Goal: Information Seeking & Learning: Learn about a topic

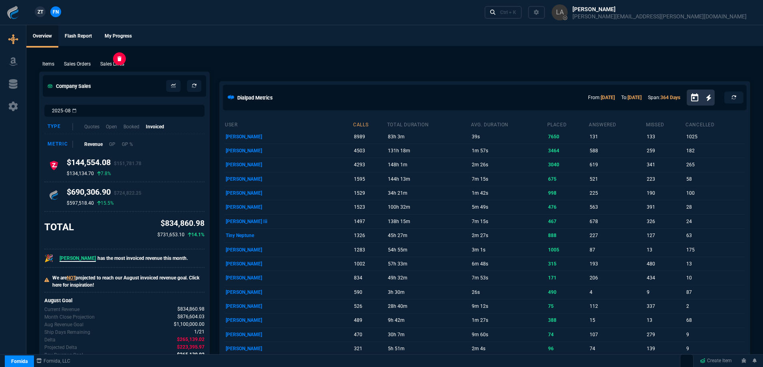
click at [123, 63] on p "Sales Lines" at bounding box center [112, 63] width 24 height 7
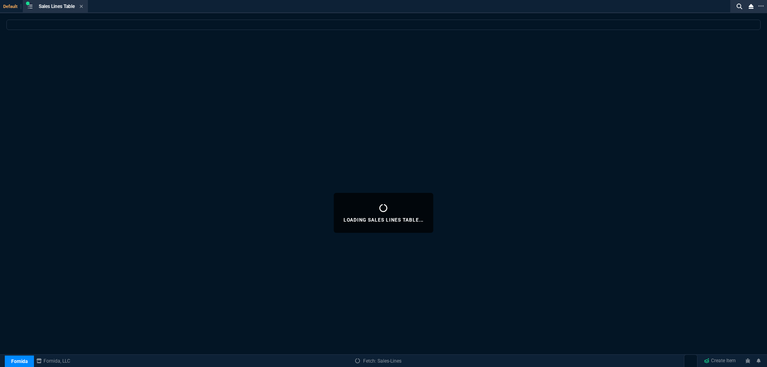
select select
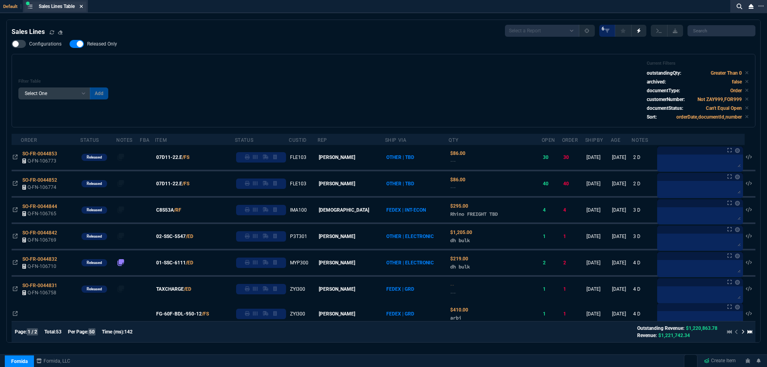
click at [83, 8] on icon at bounding box center [82, 6] width 4 height 5
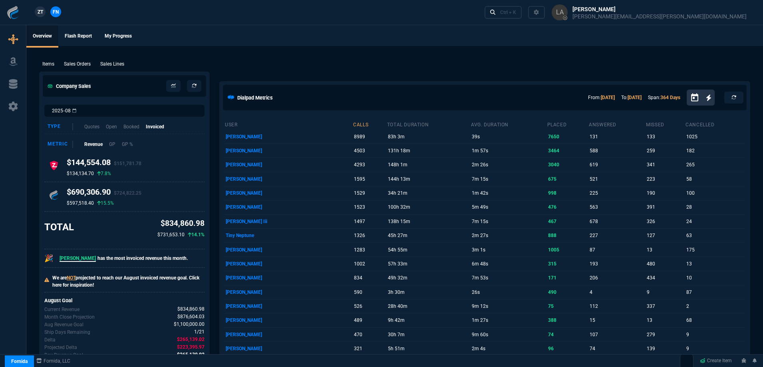
click at [46, 13] on nx-fornida-client-manager "ZT FN" at bounding box center [47, 12] width 31 height 12
click at [43, 14] on span "ZT" at bounding box center [41, 11] width 6 height 7
click at [103, 64] on p "Sales Lines" at bounding box center [112, 63] width 24 height 7
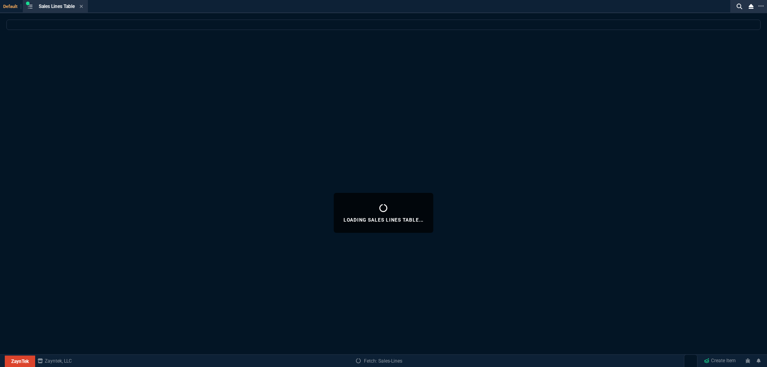
select select
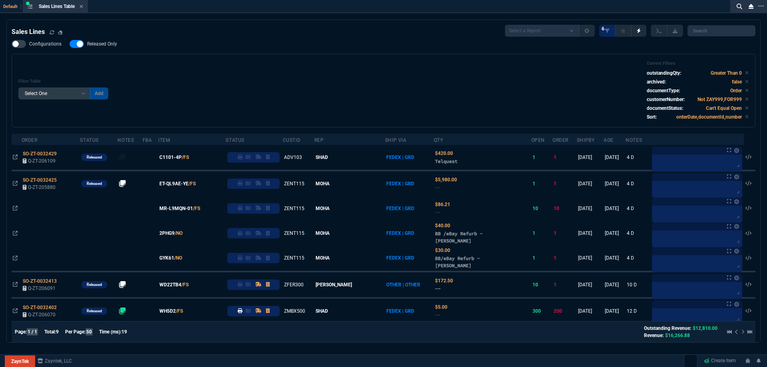
click at [107, 47] on span "Released Only" at bounding box center [102, 44] width 30 height 6
click at [70, 44] on input "Released Only" at bounding box center [69, 44] width 0 height 0
checkbox input "false"
click at [315, 50] on div "Configurations Released Only Filter Table Select One Add Filter () Age () ATS (…" at bounding box center [384, 84] width 744 height 88
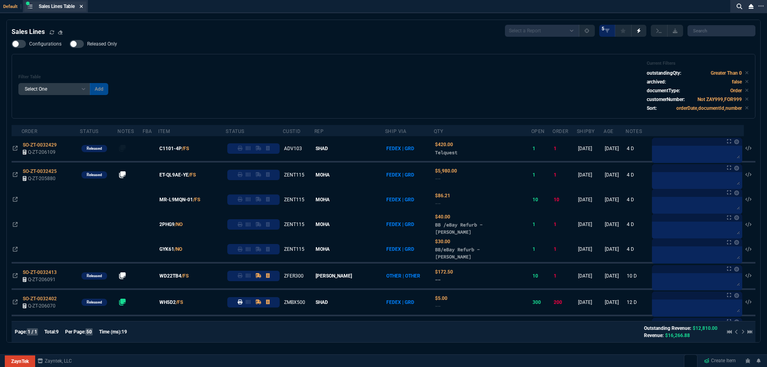
click at [83, 7] on icon at bounding box center [81, 6] width 3 height 3
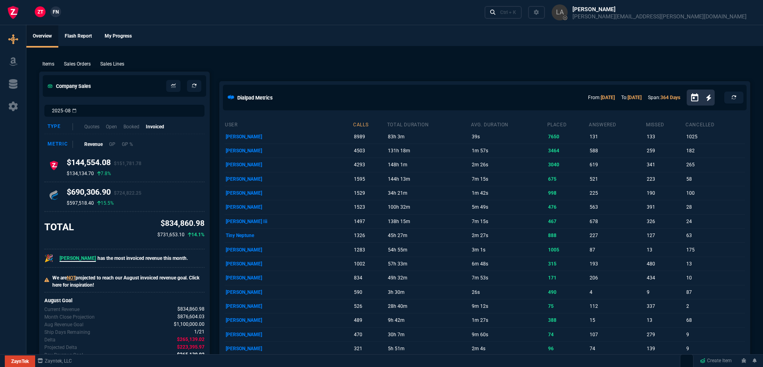
click at [60, 12] on link "FN" at bounding box center [55, 11] width 11 height 11
click at [119, 64] on p "Sales Lines" at bounding box center [112, 63] width 24 height 7
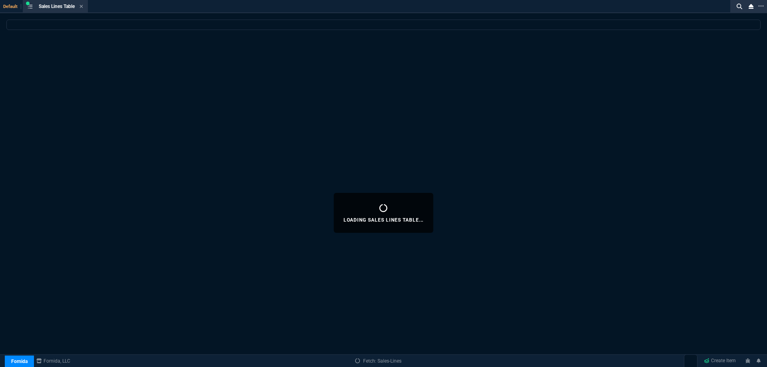
select select
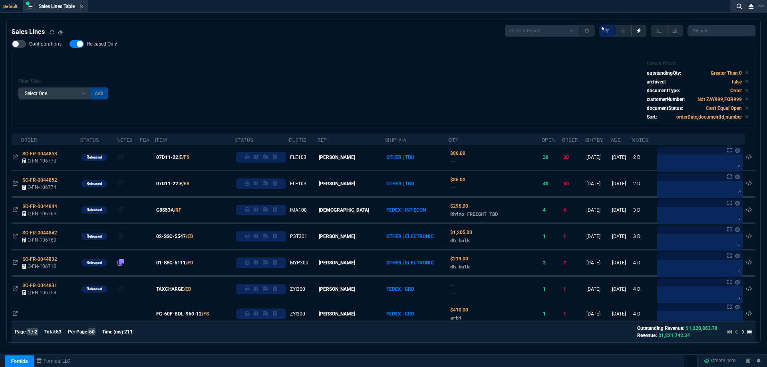
click at [106, 44] on span "Released Only" at bounding box center [102, 44] width 30 height 6
click at [70, 44] on input "Released Only" at bounding box center [69, 44] width 0 height 0
checkbox input "false"
click at [293, 77] on div "Filter Table Select One Add Filter () Age () ATS () Cond (itemVariantCode) Cust…" at bounding box center [383, 91] width 731 height 60
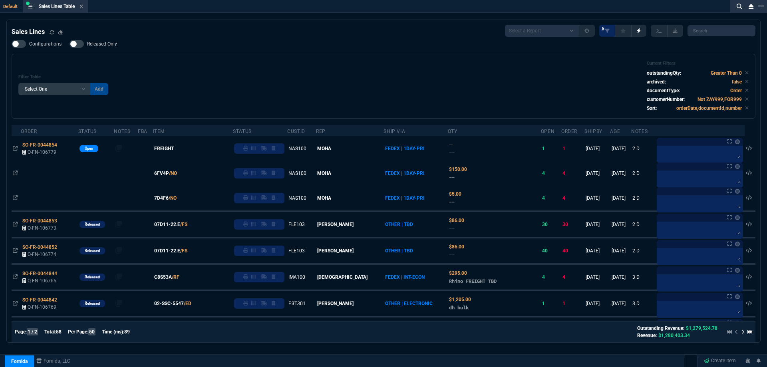
click at [82, 7] on icon at bounding box center [82, 6] width 4 height 5
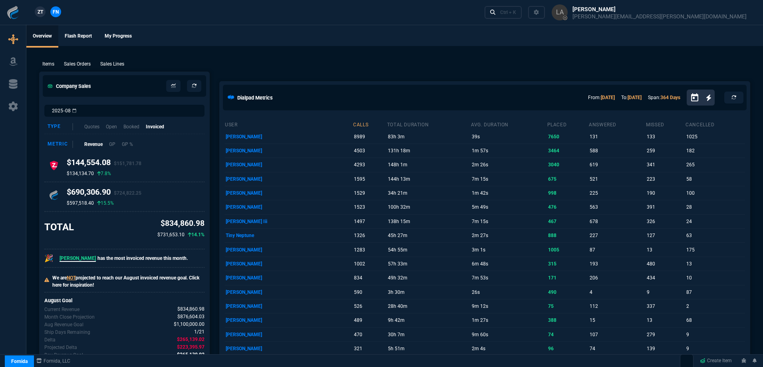
click at [42, 15] on span "ZT" at bounding box center [41, 11] width 6 height 7
click at [121, 68] on p "Sales Lines" at bounding box center [112, 63] width 24 height 7
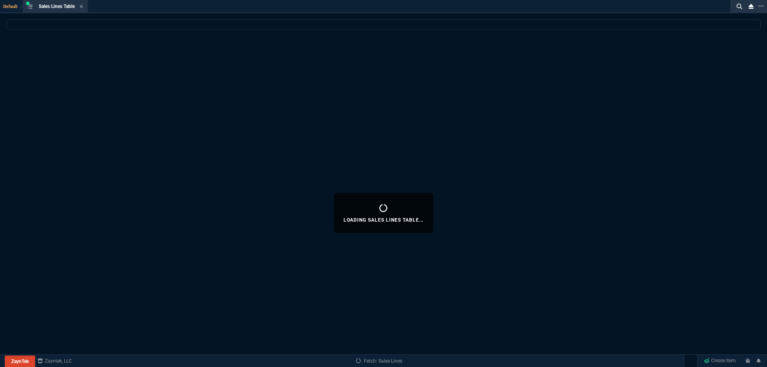
select select
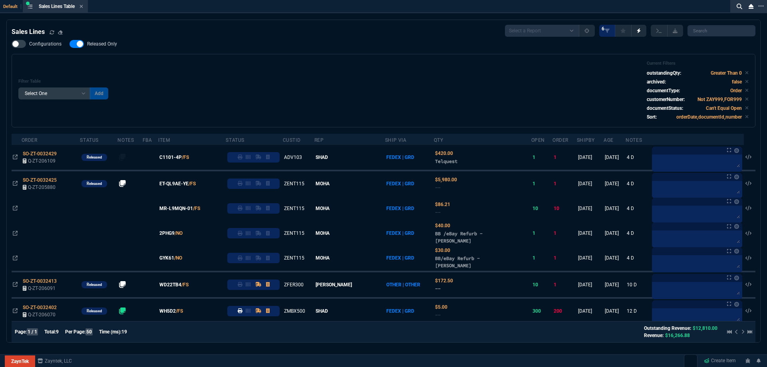
click at [113, 48] on label "Released Only" at bounding box center [98, 44] width 56 height 8
click at [70, 44] on input "Released Only" at bounding box center [69, 44] width 0 height 0
drag, startPoint x: 229, startPoint y: 68, endPoint x: 234, endPoint y: 68, distance: 5.2
click at [234, 68] on div "Filter Table Select One Add Filter () Age () ATS () Cond (itemVariantCode) Cust…" at bounding box center [383, 91] width 731 height 60
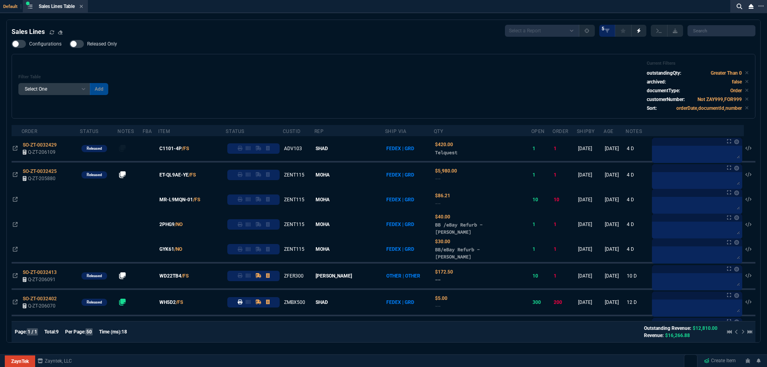
click at [110, 46] on span "Released Only" at bounding box center [102, 44] width 30 height 6
click at [70, 44] on input "Released Only" at bounding box center [69, 44] width 0 height 0
checkbox input "true"
click at [217, 68] on div "Filter Table Select One Add Filter () Age () ATS () Cond (itemVariantCode) Cust…" at bounding box center [383, 86] width 731 height 51
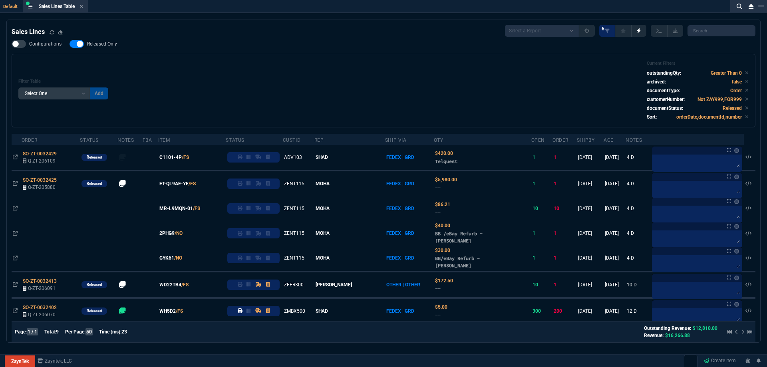
click at [81, 8] on icon at bounding box center [82, 6] width 4 height 5
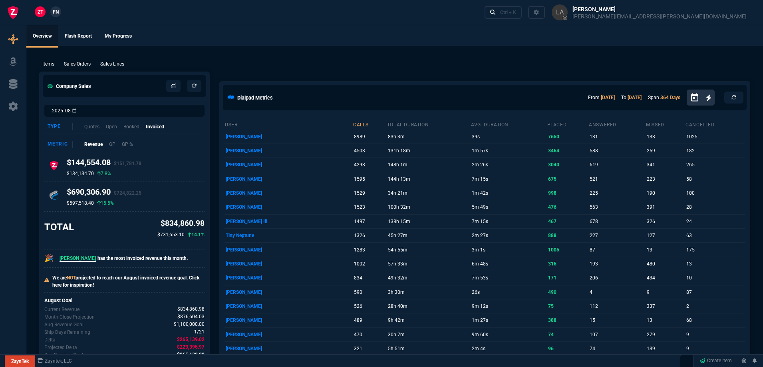
click at [58, 13] on span "FN" at bounding box center [56, 11] width 6 height 7
click at [116, 66] on p "Sales Lines" at bounding box center [112, 63] width 24 height 7
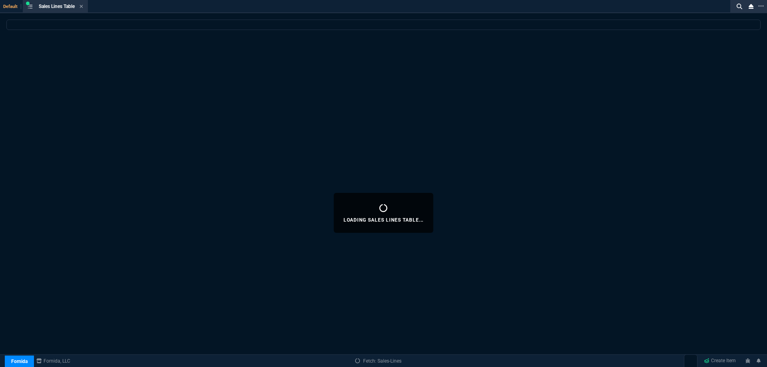
select select
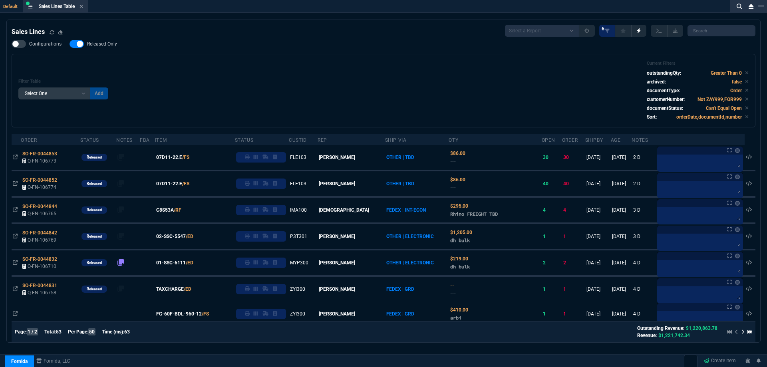
click at [107, 44] on span "Released Only" at bounding box center [102, 44] width 30 height 6
click at [70, 44] on input "Released Only" at bounding box center [69, 44] width 0 height 0
checkbox input "false"
click at [241, 63] on div "Filter Table Select One Add Filter () Age () ATS () Cond (itemVariantCode) Cust…" at bounding box center [383, 91] width 731 height 60
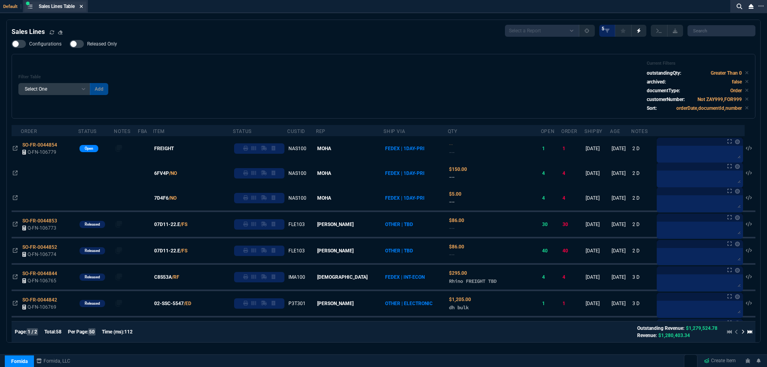
click at [83, 6] on icon at bounding box center [82, 6] width 4 height 5
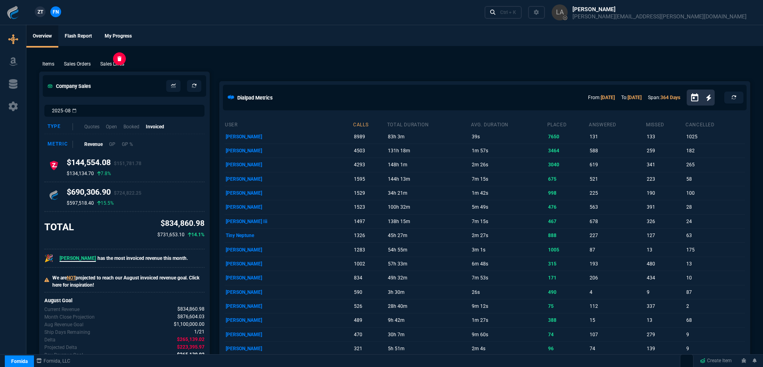
click at [110, 67] on p "Sales Lines" at bounding box center [112, 63] width 24 height 7
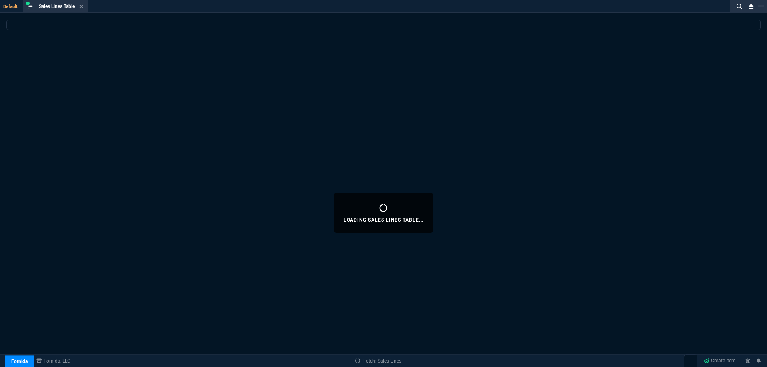
select select
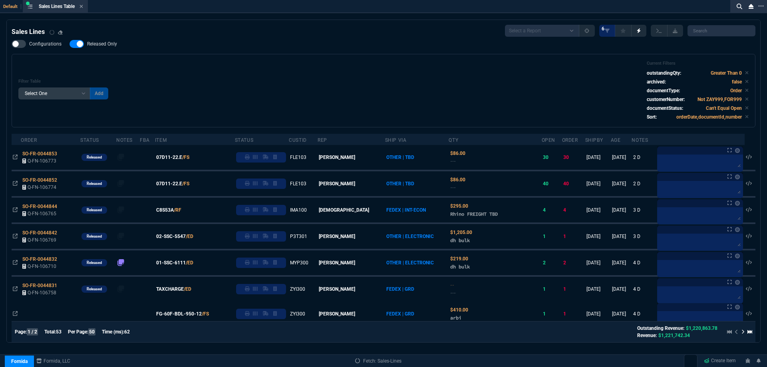
click at [110, 46] on span "Released Only" at bounding box center [102, 44] width 30 height 6
click at [70, 44] on input "Released Only" at bounding box center [69, 44] width 0 height 0
click at [249, 76] on div "Filter Table Select One Add Filter () Age () ATS () Cond (itemVariantCode) Cust…" at bounding box center [383, 91] width 731 height 60
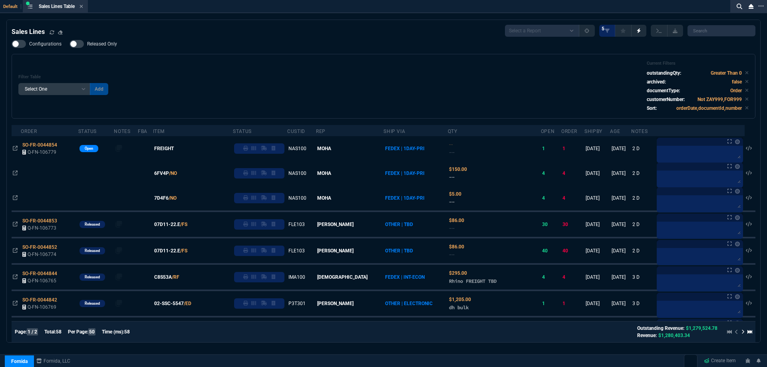
click at [112, 46] on span "Released Only" at bounding box center [102, 44] width 30 height 6
click at [70, 44] on input "Released Only" at bounding box center [69, 44] width 0 height 0
click at [180, 65] on div "Filter Table Select One Add Filter () Age () ATS () Cond (itemVariantCode) Cust…" at bounding box center [383, 86] width 731 height 51
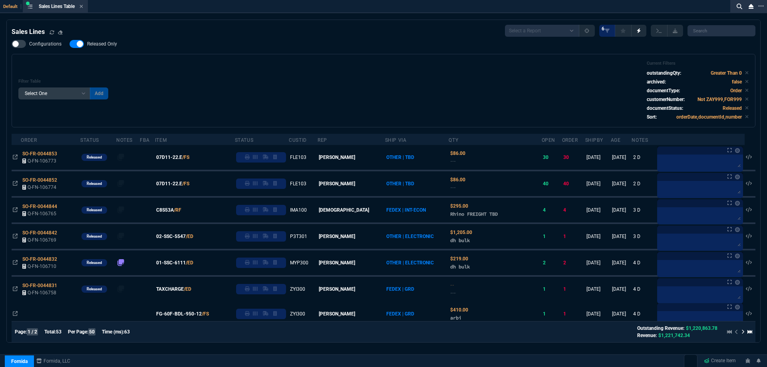
click at [96, 48] on label "Released Only" at bounding box center [98, 44] width 56 height 8
click at [70, 44] on input "Released Only" at bounding box center [69, 44] width 0 height 0
checkbox input "false"
click at [277, 56] on div "Filter Table Select One Add Filter () Age () ATS () Cond (itemVariantCode) Cust…" at bounding box center [384, 91] width 744 height 74
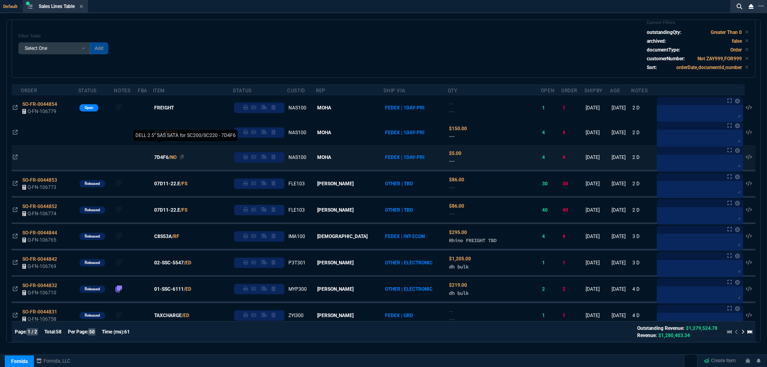
scroll to position [80, 0]
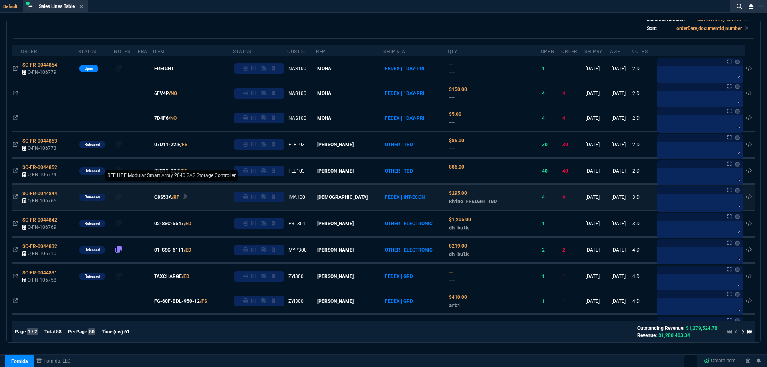
click at [172, 197] on span "C8S53A" at bounding box center [163, 197] width 18 height 7
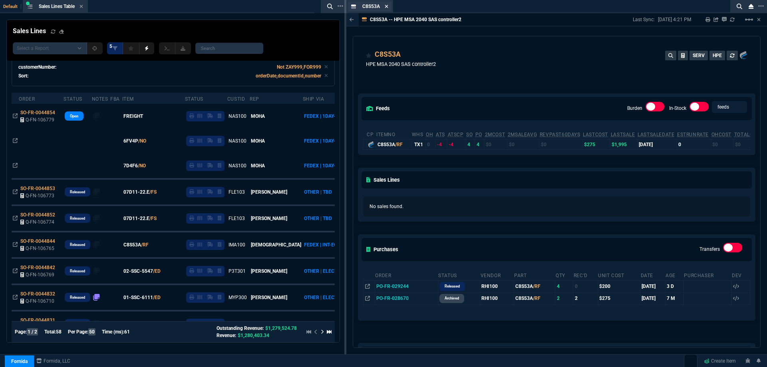
click at [387, 6] on icon at bounding box center [387, 6] width 4 height 5
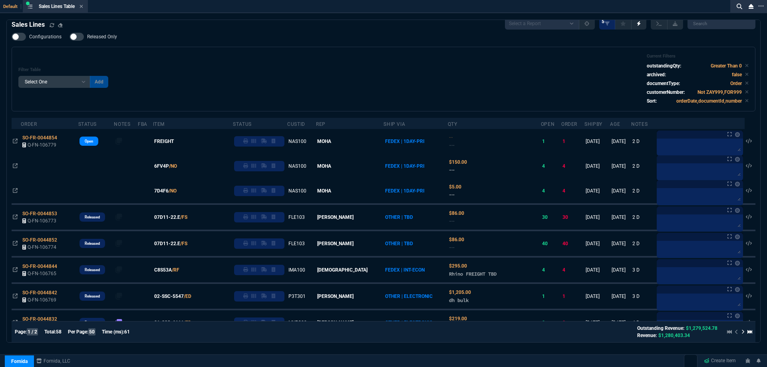
scroll to position [0, 0]
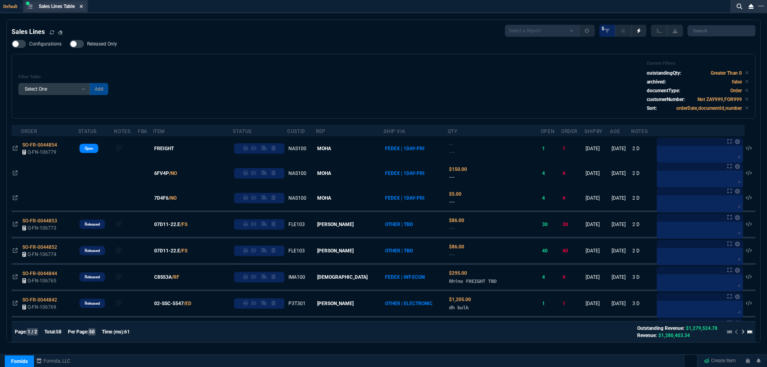
click at [83, 6] on icon at bounding box center [81, 6] width 3 height 3
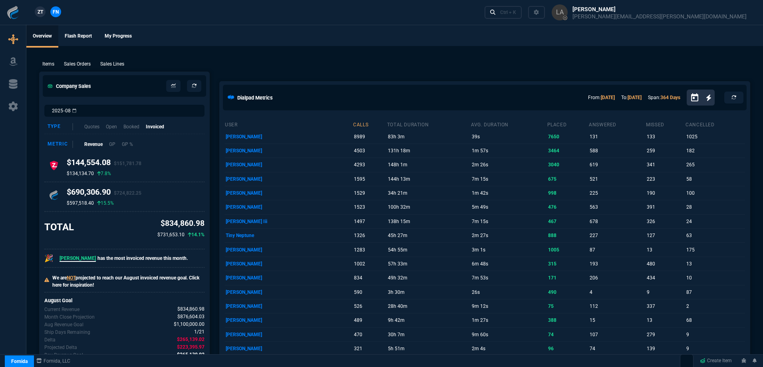
click at [44, 13] on link "ZT" at bounding box center [40, 11] width 11 height 11
click at [109, 60] on p "Sales Lines" at bounding box center [112, 63] width 24 height 7
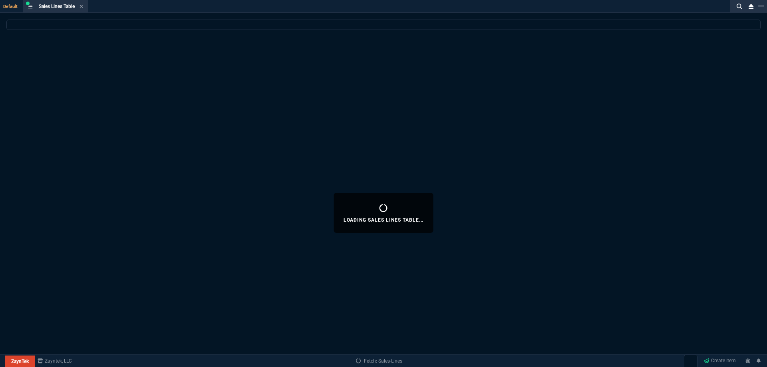
select select
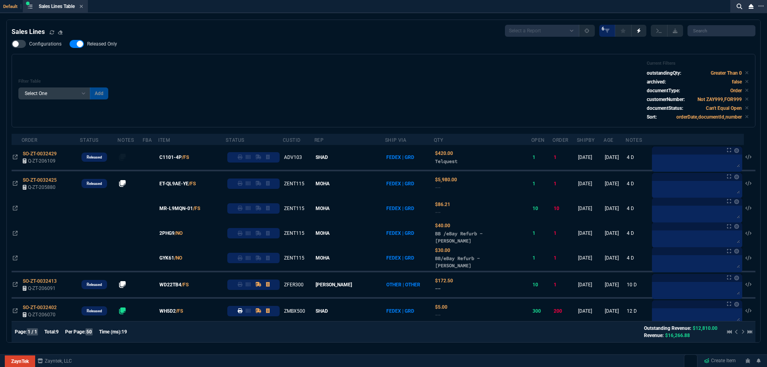
click at [104, 46] on span "Released Only" at bounding box center [102, 44] width 30 height 6
click at [70, 44] on input "Released Only" at bounding box center [69, 44] width 0 height 0
checkbox input "false"
click at [335, 84] on div "Filter Table Select One Add Filter () Age () ATS () Cond (itemVariantCode) Cust…" at bounding box center [383, 91] width 731 height 60
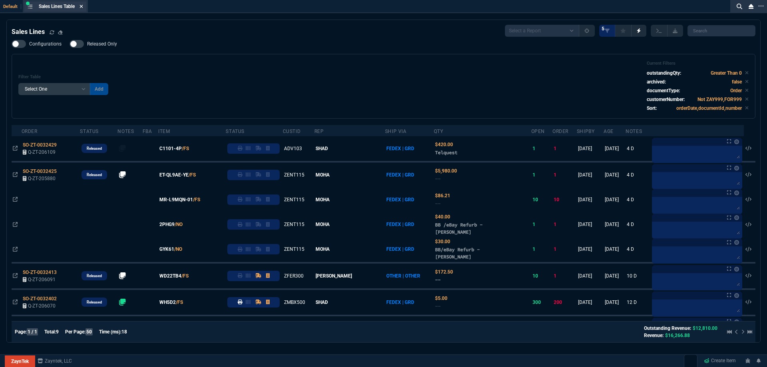
click at [83, 5] on icon at bounding box center [82, 6] width 4 height 5
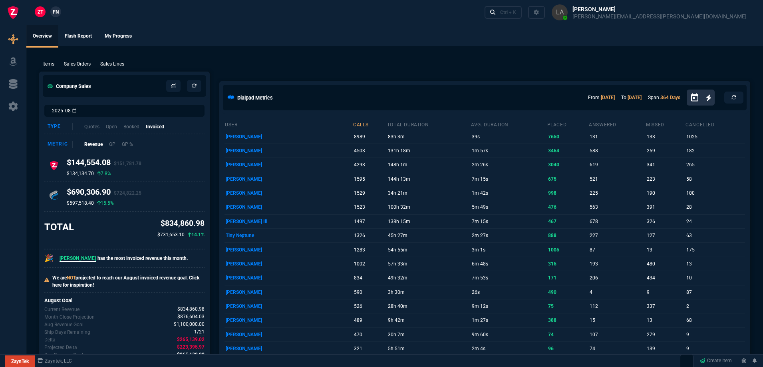
click at [60, 13] on link "FN" at bounding box center [55, 11] width 11 height 11
click at [112, 62] on p "Sales Lines" at bounding box center [112, 63] width 24 height 7
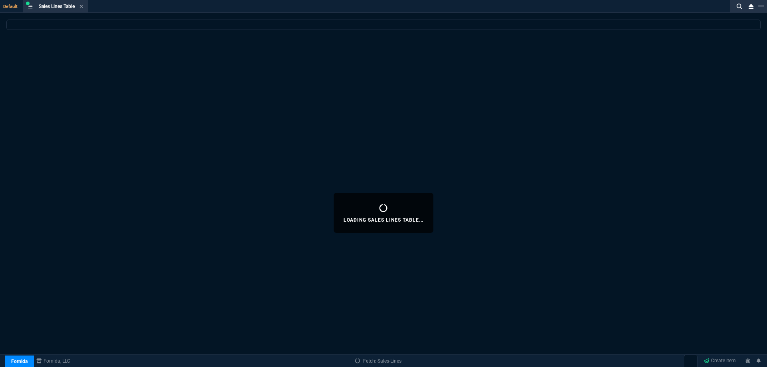
select select
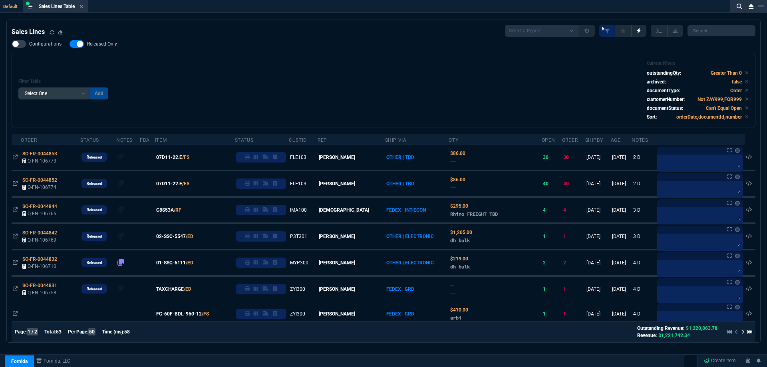
click at [105, 42] on span "Released Only" at bounding box center [102, 44] width 30 height 6
click at [70, 44] on input "Released Only" at bounding box center [69, 44] width 0 height 0
checkbox input "false"
click at [209, 70] on div "Filter Table Select One Add Filter () Age () ATS () Cond (itemVariantCode) Cust…" at bounding box center [383, 91] width 731 height 60
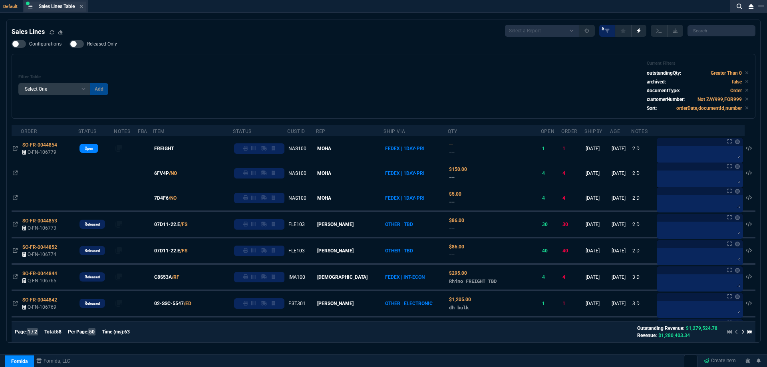
click at [85, 8] on div "Sales Lines Table Sales Line" at bounding box center [55, 7] width 62 height 10
click at [83, 7] on icon at bounding box center [81, 6] width 3 height 3
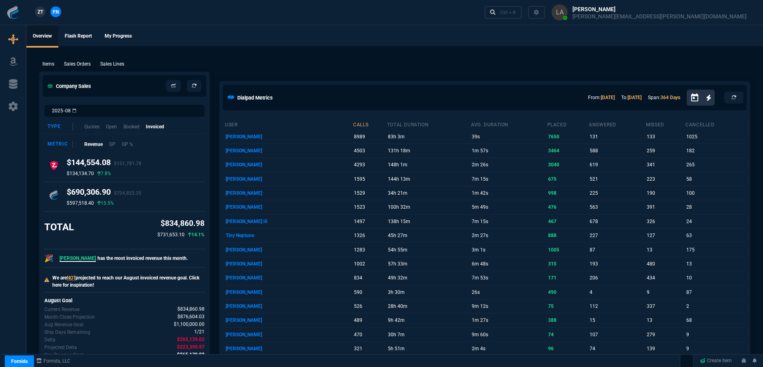
click at [42, 11] on span "ZT" at bounding box center [41, 11] width 6 height 7
click at [108, 61] on p "Sales Lines" at bounding box center [112, 63] width 24 height 7
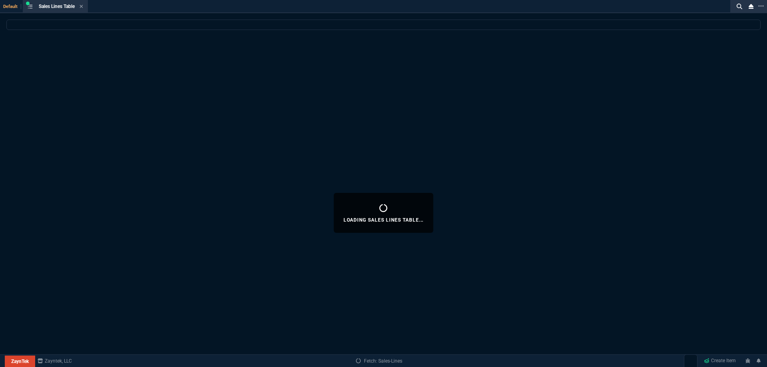
select select
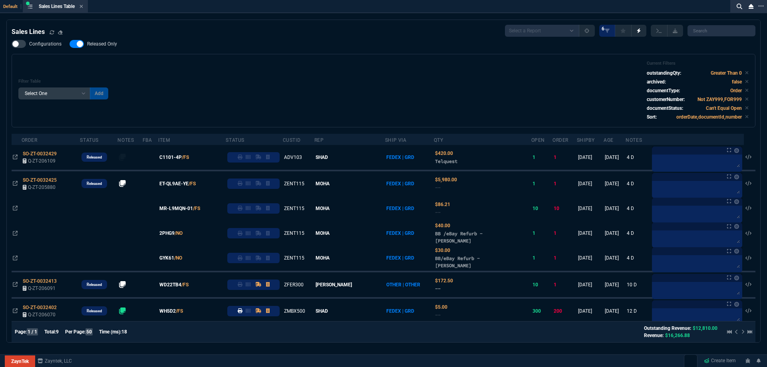
click at [100, 50] on div "Configurations Released Only Filter Table Select One Add Filter () Age () ATS (…" at bounding box center [384, 84] width 744 height 88
click at [99, 46] on span "Released Only" at bounding box center [102, 44] width 30 height 6
click at [70, 44] on input "Released Only" at bounding box center [69, 44] width 0 height 0
click at [243, 66] on div "Filter Table Select One Add Filter () Age () ATS () Cond (itemVariantCode) Cust…" at bounding box center [383, 91] width 731 height 60
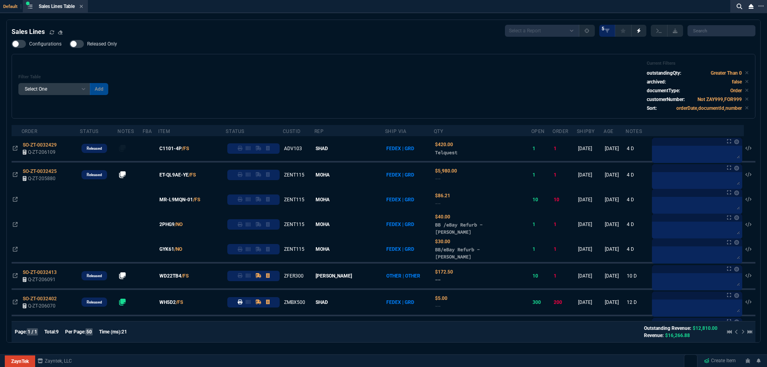
click at [99, 46] on span "Released Only" at bounding box center [102, 44] width 30 height 6
click at [70, 44] on input "Released Only" at bounding box center [69, 44] width 0 height 0
checkbox input "true"
click at [223, 46] on div "Configurations Released Only Filter Table Select One Add Filter () Age () ATS (…" at bounding box center [384, 79] width 744 height 79
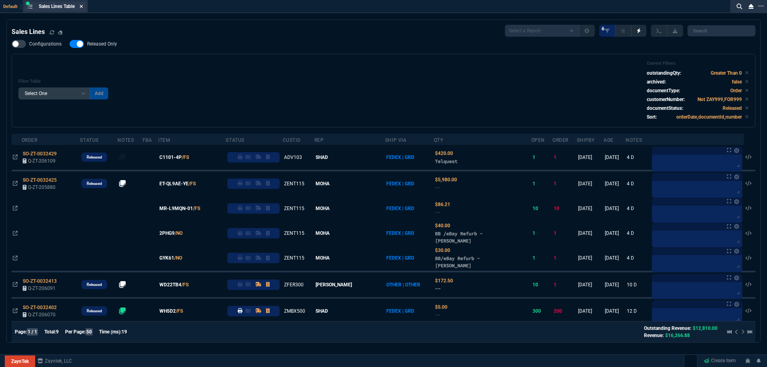
click at [83, 8] on icon at bounding box center [82, 6] width 4 height 5
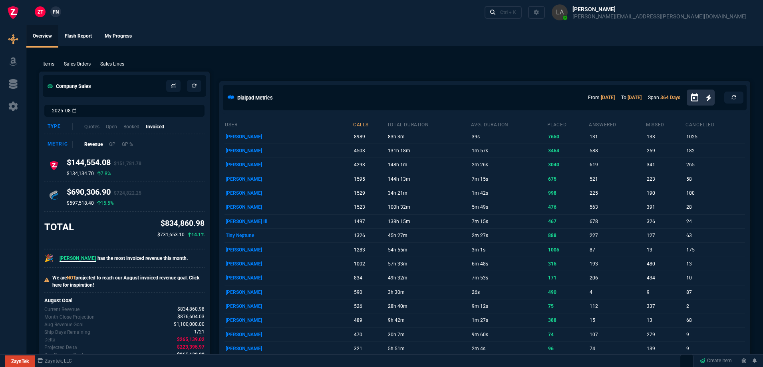
click at [57, 10] on span "FN" at bounding box center [56, 11] width 6 height 7
drag, startPoint x: 122, startPoint y: 62, endPoint x: 106, endPoint y: 88, distance: 30.3
click at [122, 62] on p "Sales Lines" at bounding box center [112, 63] width 24 height 7
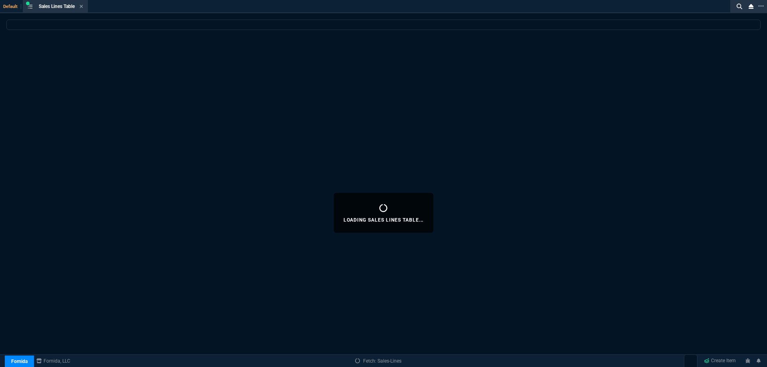
select select
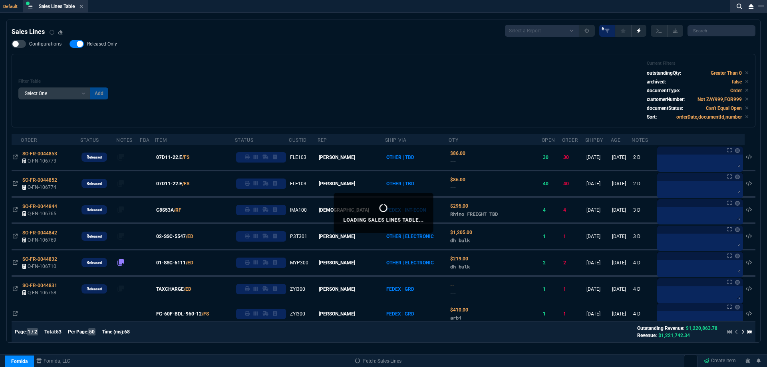
click at [101, 46] on span "Released Only" at bounding box center [102, 44] width 30 height 6
click at [70, 44] on input "Released Only" at bounding box center [69, 44] width 0 height 0
checkbox input "false"
click at [277, 59] on div "Filter Table Select One Add Filter () Age () ATS () Cond (itemVariantCode) Cust…" at bounding box center [384, 91] width 744 height 74
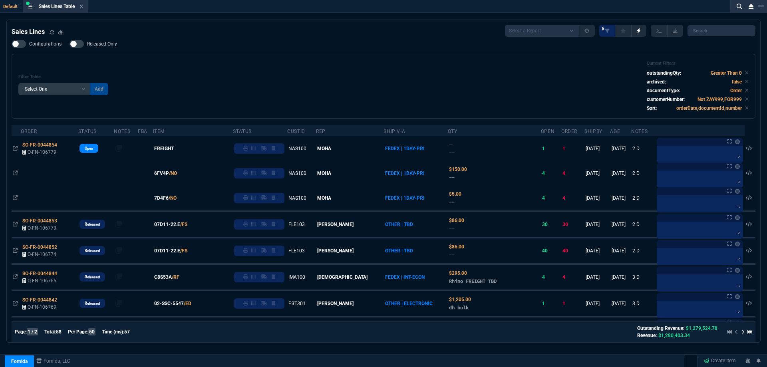
click at [321, 83] on div "Filter Table Select One Add Filter () Age () ATS () Cond (itemVariantCode) Cust…" at bounding box center [383, 86] width 731 height 51
click at [83, 8] on icon at bounding box center [82, 6] width 4 height 5
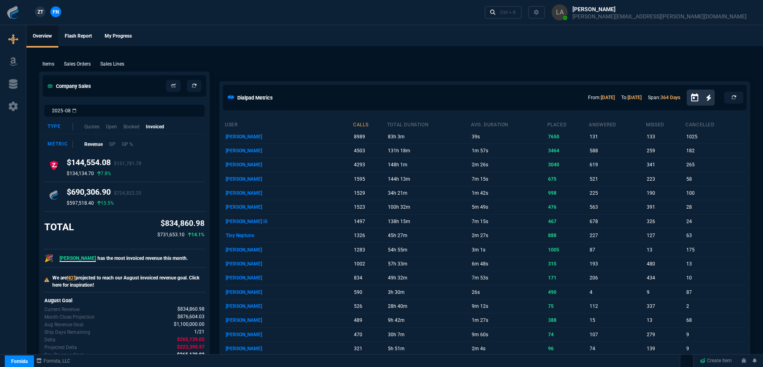
click at [38, 13] on span "ZT" at bounding box center [41, 11] width 6 height 7
click at [116, 63] on p "Sales Lines" at bounding box center [112, 63] width 24 height 7
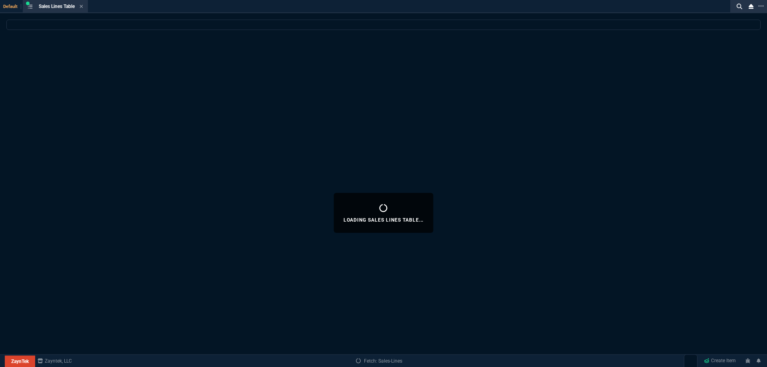
select select
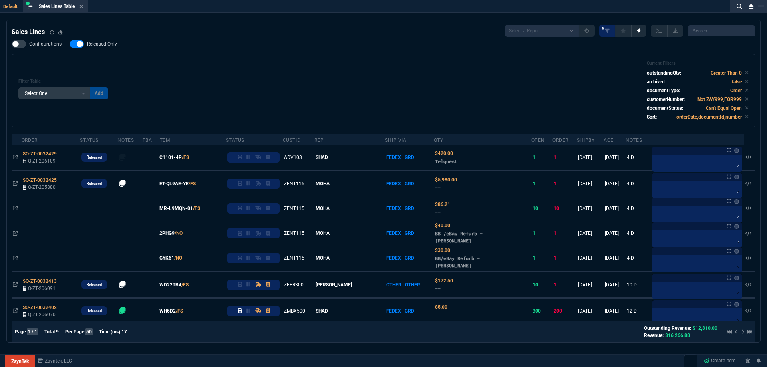
click at [106, 46] on span "Released Only" at bounding box center [102, 44] width 30 height 6
click at [70, 44] on input "Released Only" at bounding box center [69, 44] width 0 height 0
click at [286, 80] on div "Filter Table Select One Add Filter () Age () ATS () Cond (itemVariantCode) Cust…" at bounding box center [383, 91] width 731 height 60
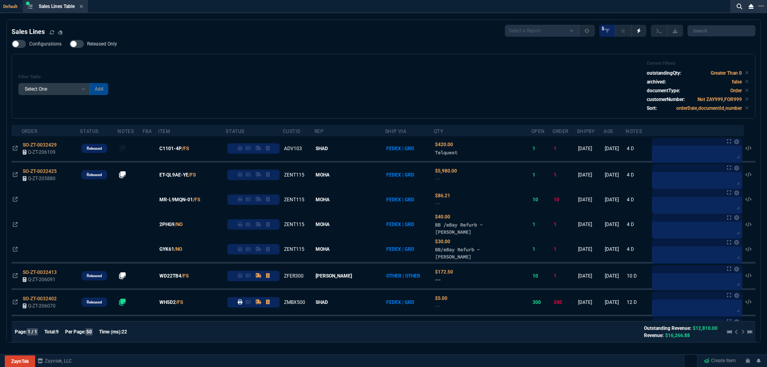
click at [302, 84] on div "Filter Table Select One Add Filter () Age () ATS () Cond (itemVariantCode) Cust…" at bounding box center [383, 86] width 731 height 51
click at [276, 50] on div "Configurations Released Only Filter Table Select One Add Filter () Age () ATS (…" at bounding box center [384, 79] width 744 height 79
click at [119, 43] on label "Released Only" at bounding box center [98, 44] width 56 height 8
click at [70, 44] on input "Released Only" at bounding box center [69, 44] width 0 height 0
click at [197, 63] on div "Filter Table Select One Add Filter () Age () ATS () Cond (itemVariantCode) Cust…" at bounding box center [383, 86] width 731 height 51
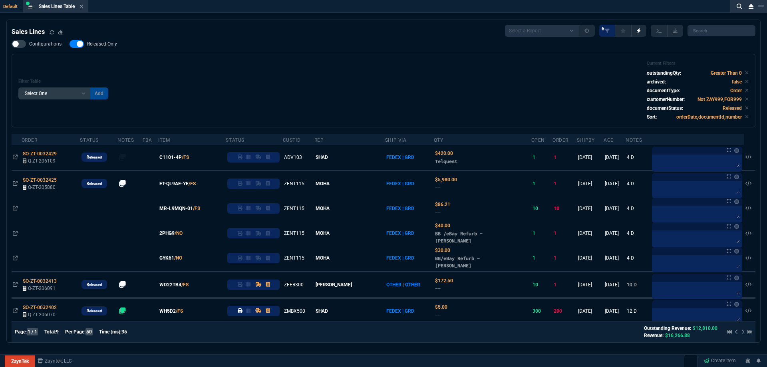
click at [103, 44] on span "Released Only" at bounding box center [102, 44] width 30 height 6
click at [70, 44] on input "Released Only" at bounding box center [69, 44] width 0 height 0
checkbox input "false"
click at [260, 69] on div "Filter Table Select One Add Filter () Age () ATS () Cond (itemVariantCode) Cust…" at bounding box center [383, 91] width 731 height 60
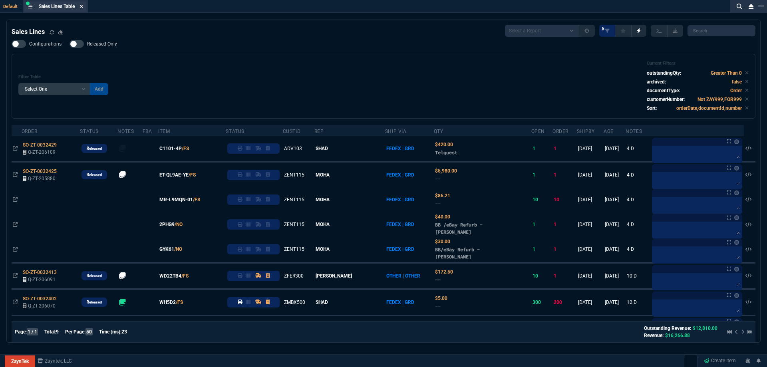
click at [83, 7] on icon at bounding box center [82, 6] width 4 height 5
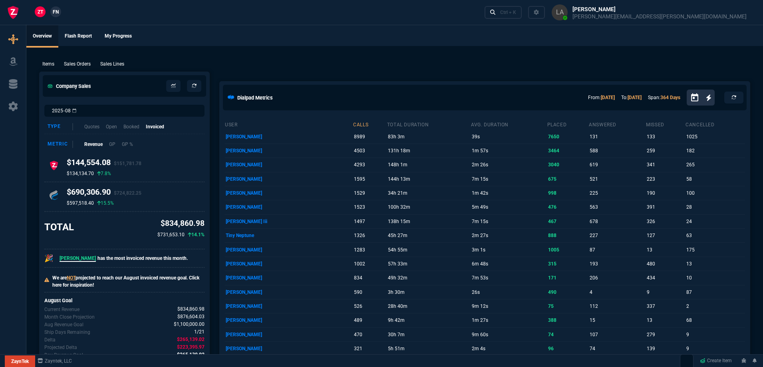
click at [54, 8] on span "FN" at bounding box center [56, 11] width 6 height 7
click at [113, 65] on p "Sales Lines" at bounding box center [112, 63] width 24 height 7
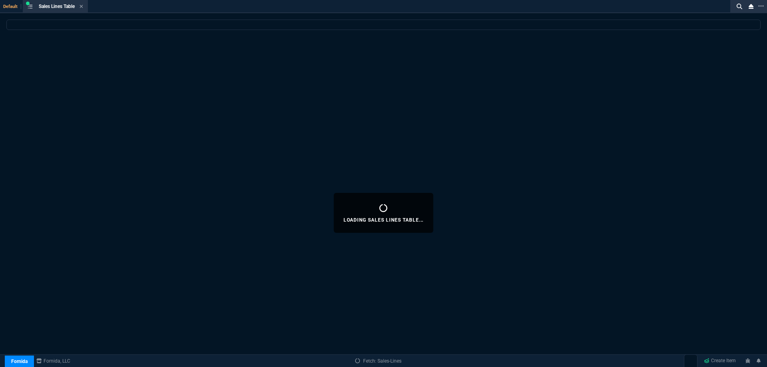
select select
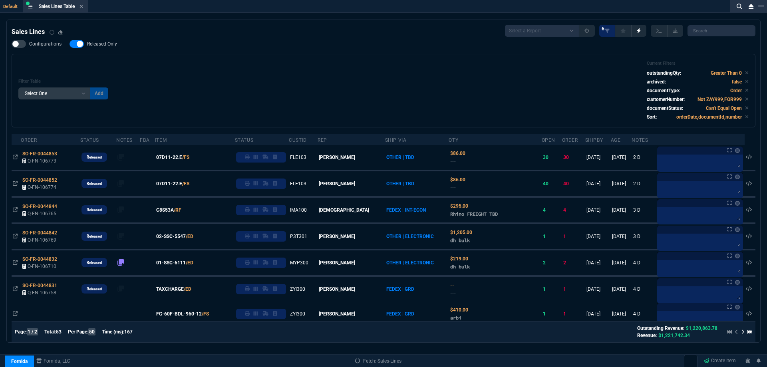
click at [107, 44] on span "Released Only" at bounding box center [102, 44] width 30 height 6
click at [70, 44] on input "Released Only" at bounding box center [69, 44] width 0 height 0
checkbox input "false"
click at [251, 73] on div "Filter Table Select One Add Filter () Age () ATS () Cond (itemVariantCode) Cust…" at bounding box center [383, 91] width 731 height 60
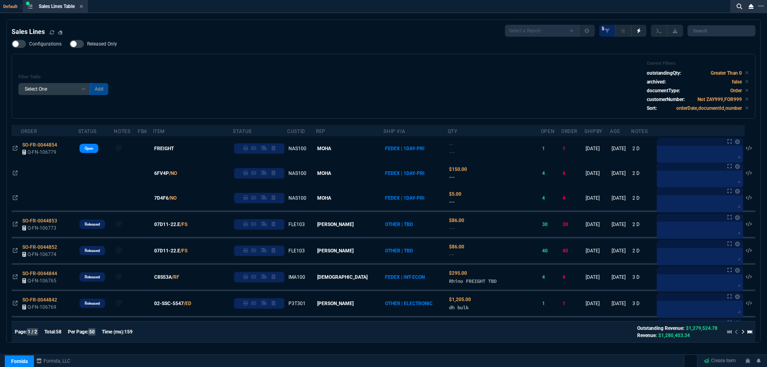
click at [320, 50] on div "Configurations Released Only Filter Table Select One Add Filter () Age () ATS (…" at bounding box center [384, 79] width 744 height 79
click at [80, 7] on div "Sales Lines Table Sales Line" at bounding box center [61, 6] width 44 height 7
click at [82, 7] on icon at bounding box center [82, 6] width 4 height 5
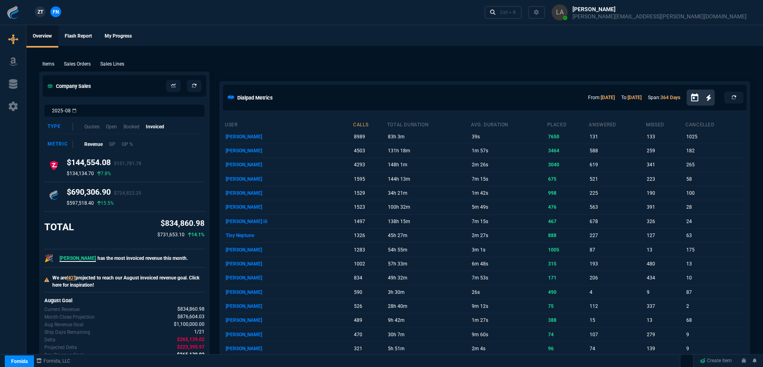
click at [38, 14] on span "ZT" at bounding box center [41, 11] width 6 height 7
click at [102, 67] on p "Sales Lines" at bounding box center [112, 63] width 24 height 7
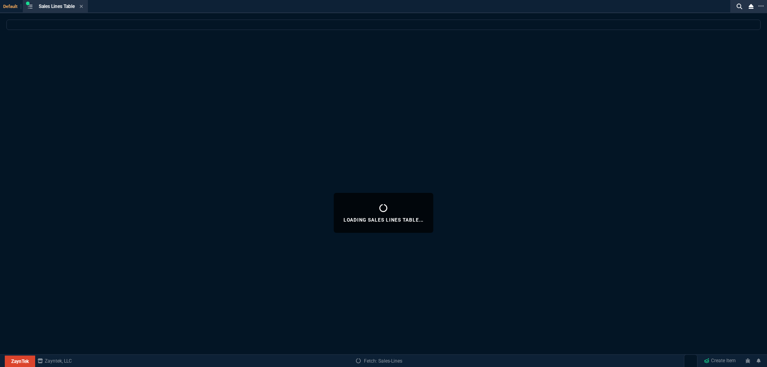
select select
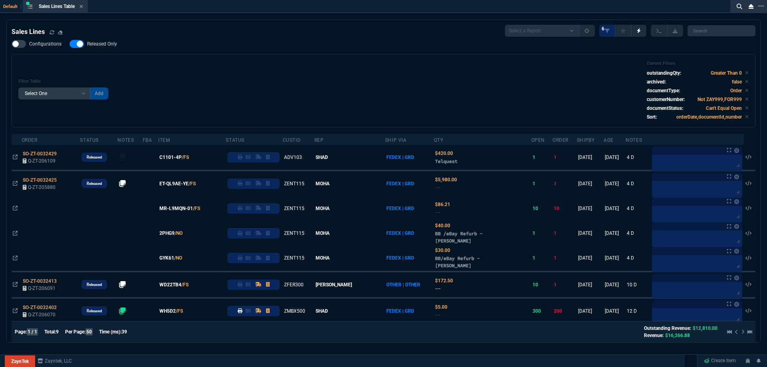
click at [99, 46] on span "Released Only" at bounding box center [102, 44] width 30 height 6
click at [70, 44] on input "Released Only" at bounding box center [69, 44] width 0 height 0
click at [289, 84] on div "Filter Table Select One Add Filter () Age () ATS () Cond (itemVariantCode) Cust…" at bounding box center [383, 91] width 731 height 60
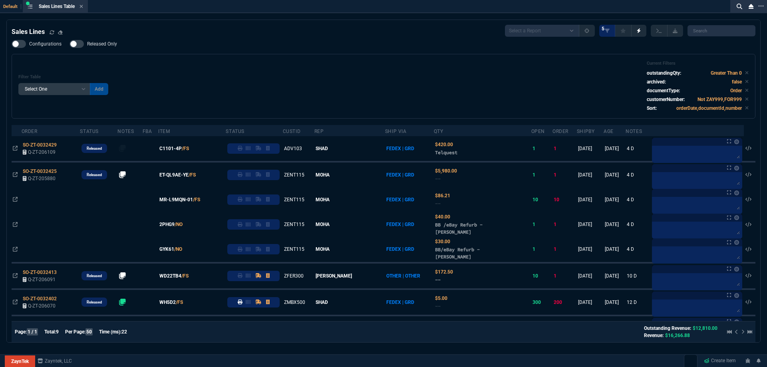
click at [299, 71] on div "Filter Table Select One Add Filter () Age () ATS () Cond (itemVariantCode) Cust…" at bounding box center [383, 86] width 731 height 51
click at [104, 41] on label "Released Only" at bounding box center [98, 44] width 56 height 8
click at [70, 44] on input "Released Only" at bounding box center [69, 44] width 0 height 0
checkbox input "true"
click at [239, 77] on div "Filter Table Select One Add Filter () Age () ATS () Cond (itemVariantCode) Cust…" at bounding box center [383, 86] width 731 height 51
